Goal: Transaction & Acquisition: Purchase product/service

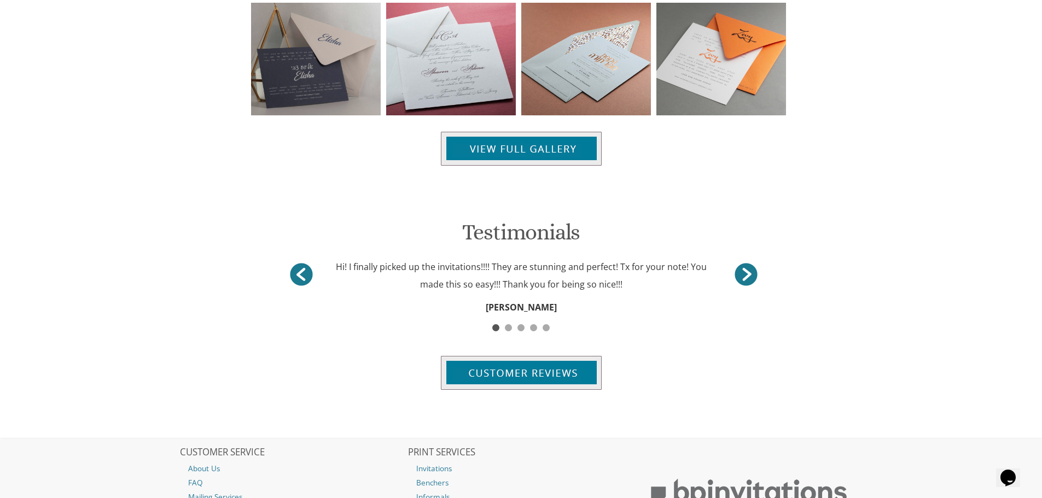
scroll to position [1345, 0]
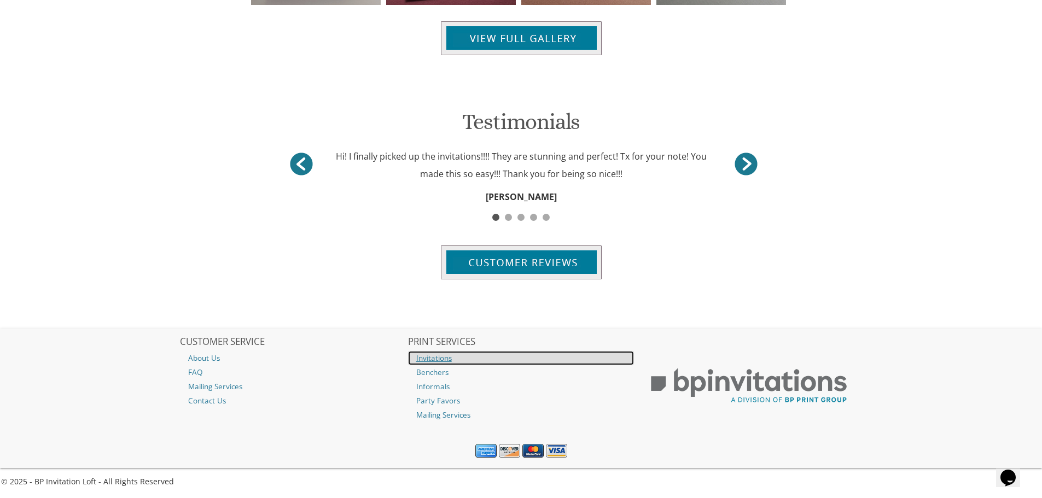
click at [431, 360] on link "Invitations" at bounding box center [521, 358] width 226 height 14
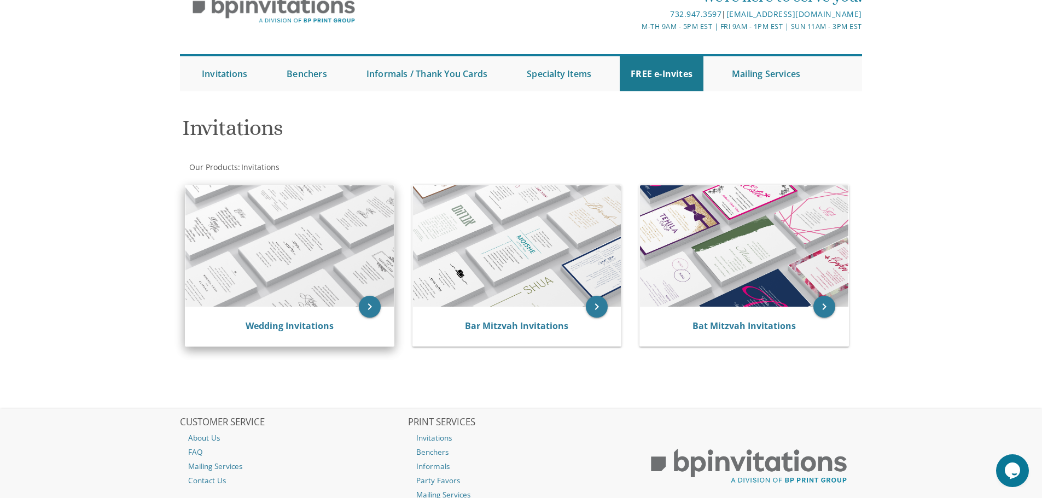
scroll to position [137, 0]
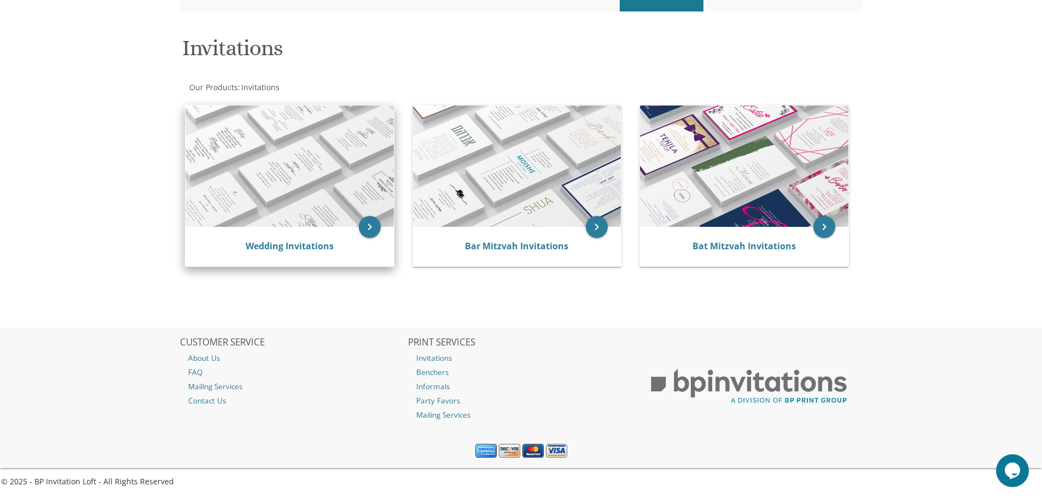
click at [283, 226] on img at bounding box center [289, 166] width 208 height 121
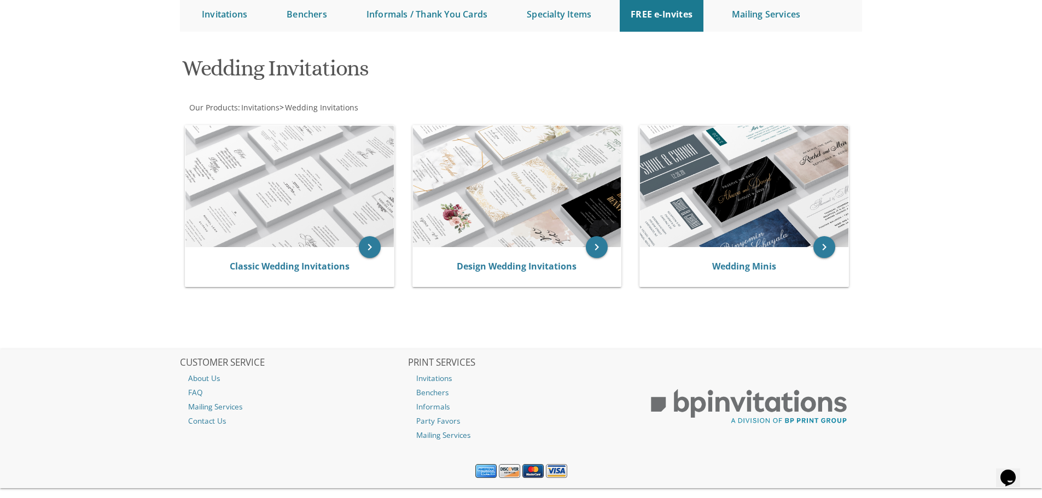
scroll to position [137, 0]
